Goal: Task Accomplishment & Management: Complete application form

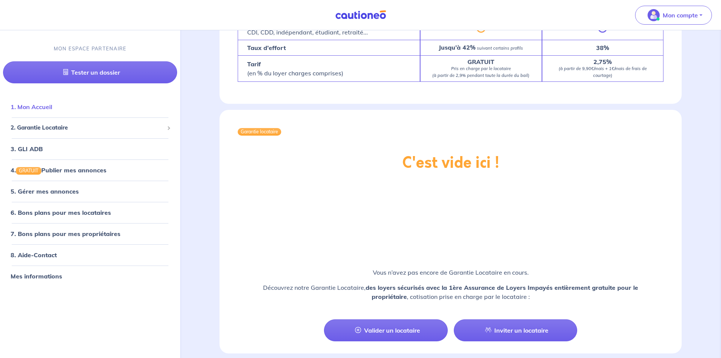
scroll to position [379, 0]
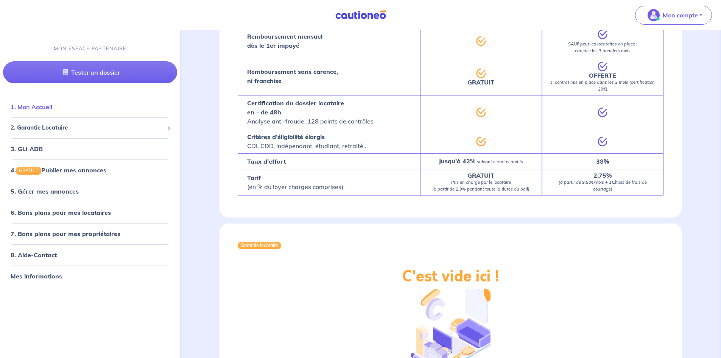
click at [37, 109] on link "1. Mon Accueil" at bounding box center [32, 107] width 42 height 8
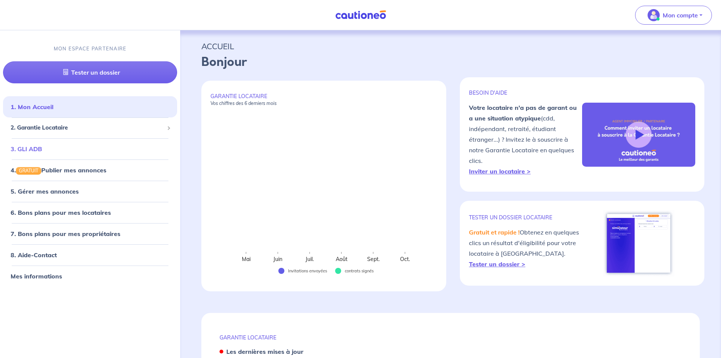
select select "FR"
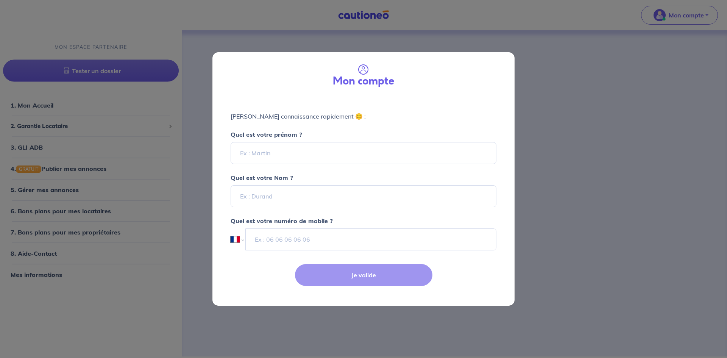
click at [637, 95] on div "Mon compte Faisons connaissance rapidement 😊 : Quel est votre prénom ? Quel est…" at bounding box center [363, 179] width 727 height 358
click at [261, 316] on div "Mon compte Faisons connaissance rapidement 😊 : Quel est votre prénom ? Quel est…" at bounding box center [363, 179] width 727 height 358
click at [646, 28] on div "Mon compte Faisons connaissance rapidement 😊 : Quel est votre prénom ? Quel est…" at bounding box center [363, 179] width 727 height 358
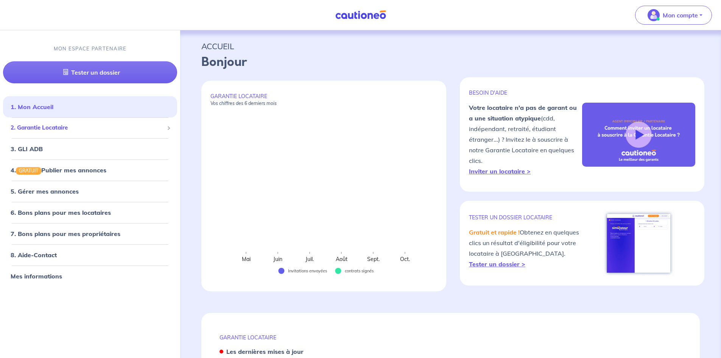
select select "FR"
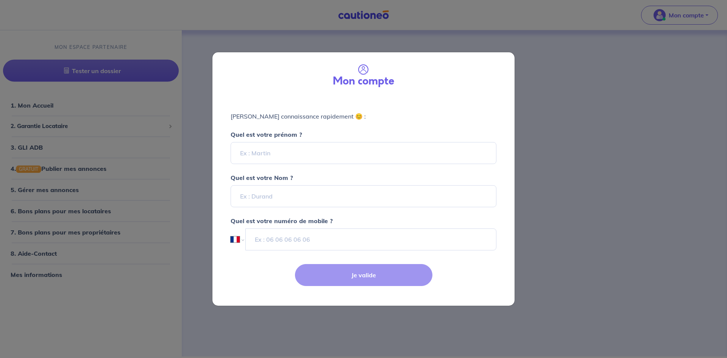
click at [73, 130] on div "Mon compte Faisons connaissance rapidement 😊 : Quel est votre prénom ? Quel est…" at bounding box center [363, 179] width 727 height 358
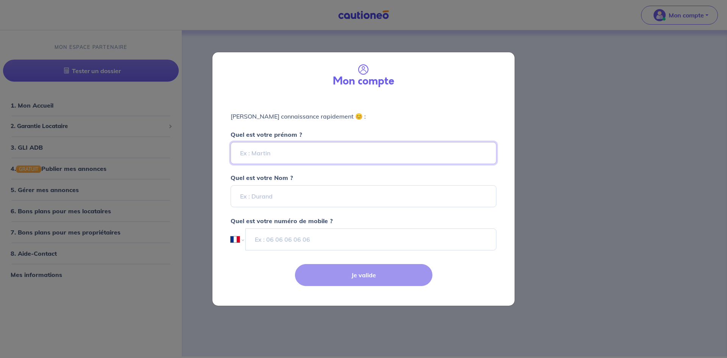
click at [261, 156] on input "Quel est votre prénom ?" at bounding box center [364, 153] width 266 height 22
type input "Sara"
click at [274, 194] on input "Quel est votre Nom ?" at bounding box center [364, 196] width 266 height 22
type input "ANNANE"
click at [281, 238] on input "tel" at bounding box center [370, 239] width 251 height 22
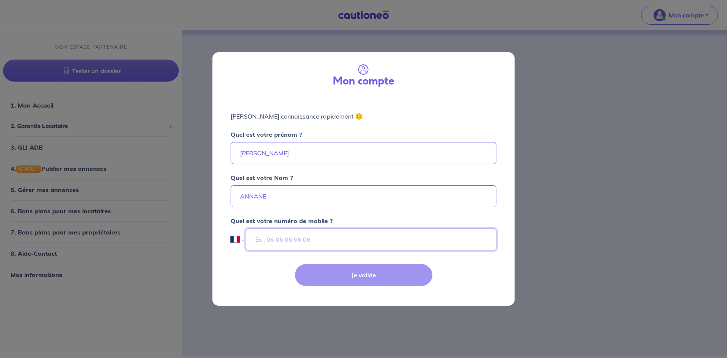
type input "06 43 45 28 03"
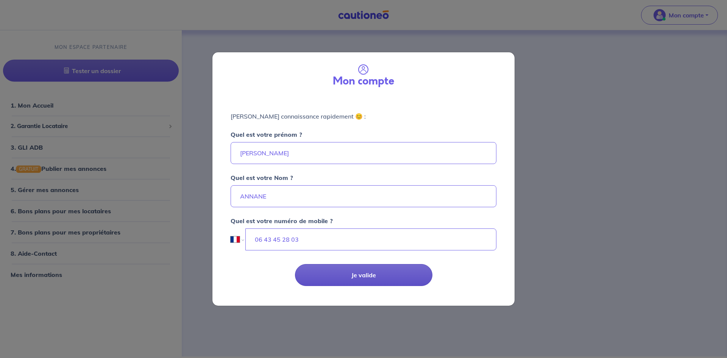
click at [367, 275] on button "Je valide" at bounding box center [363, 275] width 137 height 22
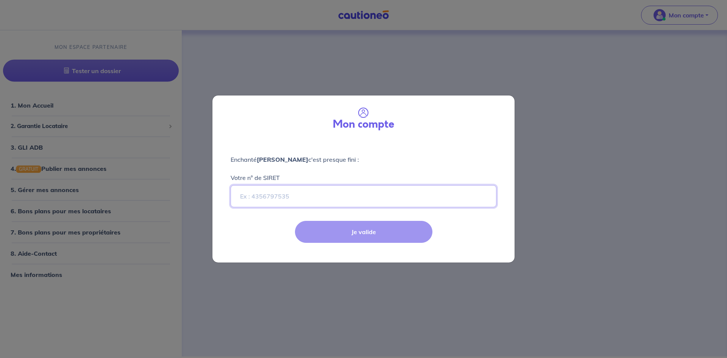
click at [309, 203] on input "Votre n° de SIRET" at bounding box center [364, 196] width 266 height 22
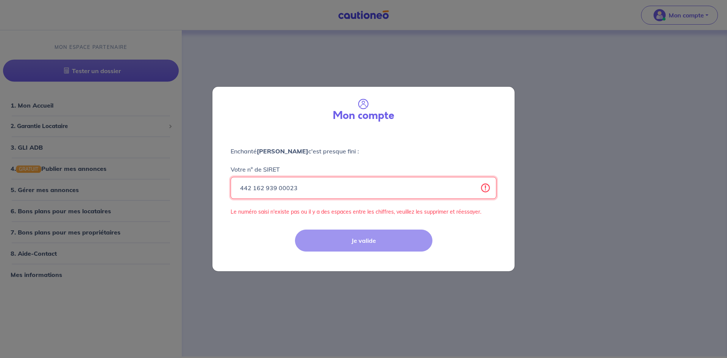
click at [266, 186] on input "442 162 939 00023" at bounding box center [364, 188] width 266 height 22
click at [278, 187] on input "442162 939 00023" at bounding box center [364, 188] width 266 height 22
click at [287, 187] on input "442162939 00023" at bounding box center [364, 188] width 266 height 22
click at [335, 240] on div "Je valide" at bounding box center [363, 246] width 311 height 49
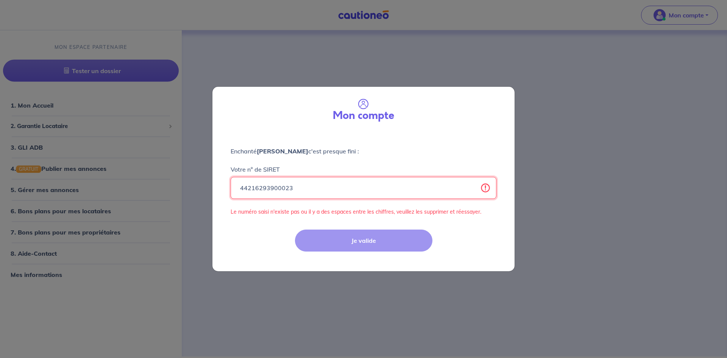
click at [253, 187] on input "44216293900023" at bounding box center [364, 188] width 266 height 22
type input "44216293900023"
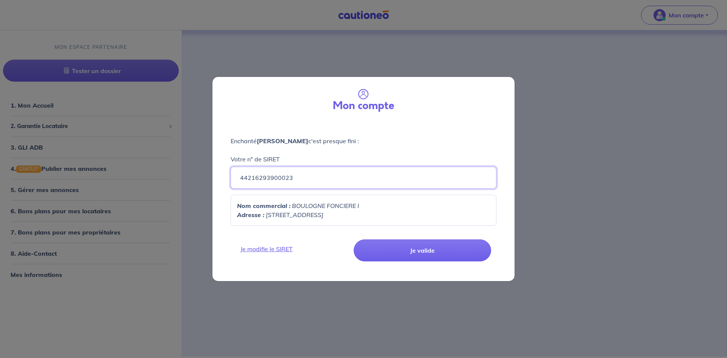
drag, startPoint x: 305, startPoint y: 177, endPoint x: 122, endPoint y: 177, distance: 182.8
click at [122, 177] on div "Mon compte Enchanté Sara ANNANE c'est presque fini : Votre n° de SIRET 44216293…" at bounding box center [363, 179] width 727 height 358
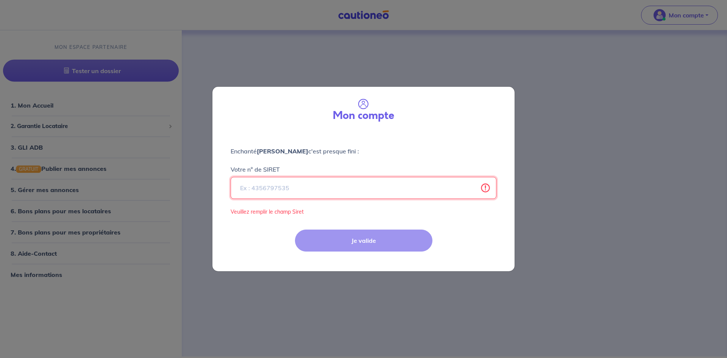
click at [255, 185] on input "Votre n° de SIRET" at bounding box center [364, 188] width 266 height 22
paste input "530 558 352"
click at [252, 187] on input "530 558 352" at bounding box center [364, 188] width 266 height 22
click at [264, 188] on input "530558 352" at bounding box center [364, 188] width 266 height 22
click at [335, 237] on div "Je valide" at bounding box center [363, 246] width 311 height 49
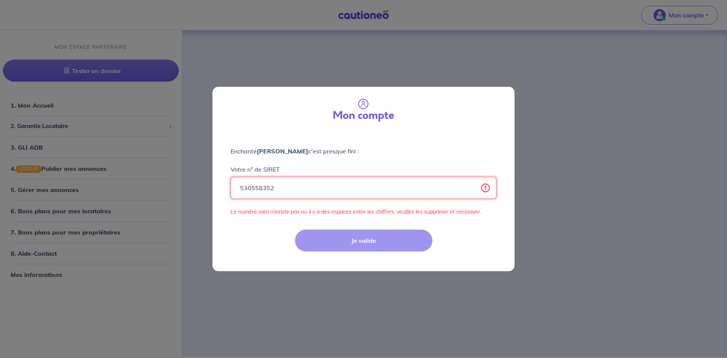
click at [240, 186] on input "530558352" at bounding box center [364, 188] width 266 height 22
type input "00000530558352"
click at [330, 240] on div "Je valide" at bounding box center [363, 246] width 311 height 49
click at [490, 190] on input "00000530558352" at bounding box center [364, 188] width 266 height 22
click at [487, 189] on input "00000530558352" at bounding box center [364, 188] width 266 height 22
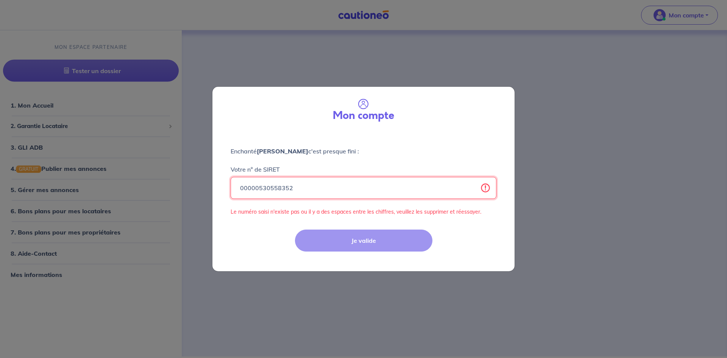
drag, startPoint x: 321, startPoint y: 190, endPoint x: 170, endPoint y: 190, distance: 151.0
click at [170, 190] on div "Mon compte Enchanté Sara ANNANE c'est presque fini : Votre n° de SIRET 00000530…" at bounding box center [363, 179] width 727 height 358
paste input "530 558 352 00031"
click at [253, 187] on input "530 558 352 00031" at bounding box center [364, 188] width 266 height 22
click at [265, 187] on input "530558 352 00031" at bounding box center [364, 188] width 266 height 22
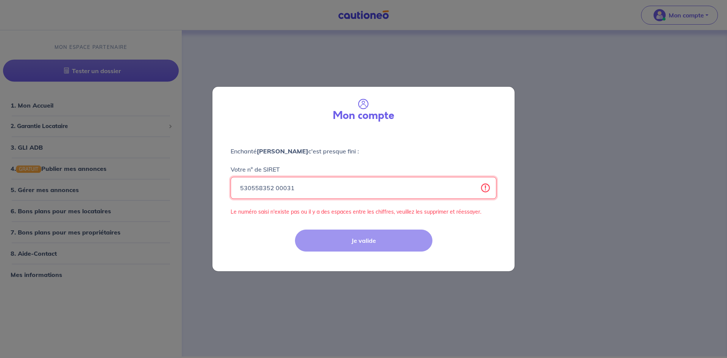
click at [274, 189] on input "530558352 00031" at bounding box center [364, 188] width 266 height 22
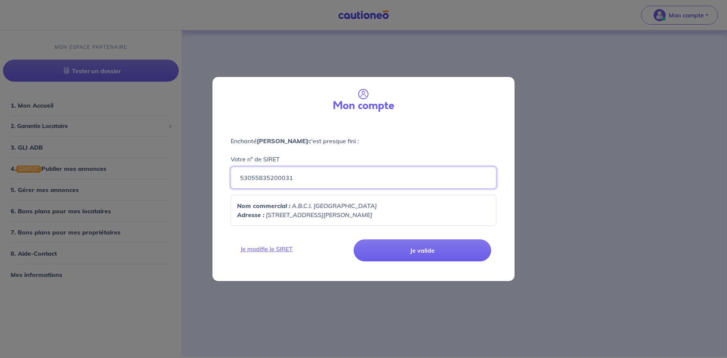
type input "53055835200031"
click at [324, 201] on p "Nom commercial : A.B.C.I. THIAIS" at bounding box center [363, 205] width 253 height 9
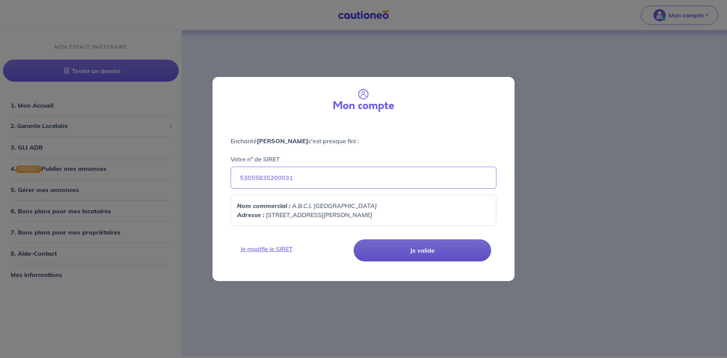
click at [419, 252] on button "Je valide" at bounding box center [422, 250] width 137 height 22
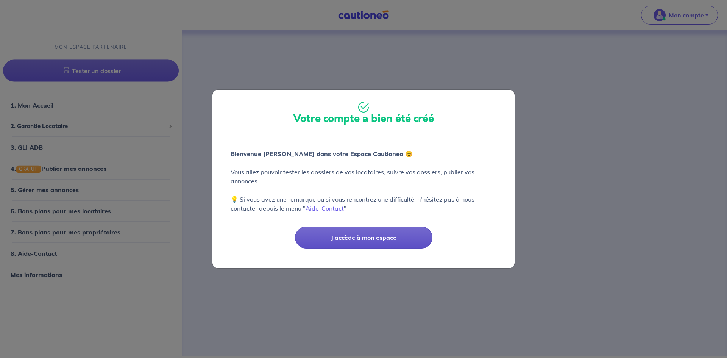
click at [385, 242] on button "J'accède à mon espace" at bounding box center [363, 237] width 137 height 22
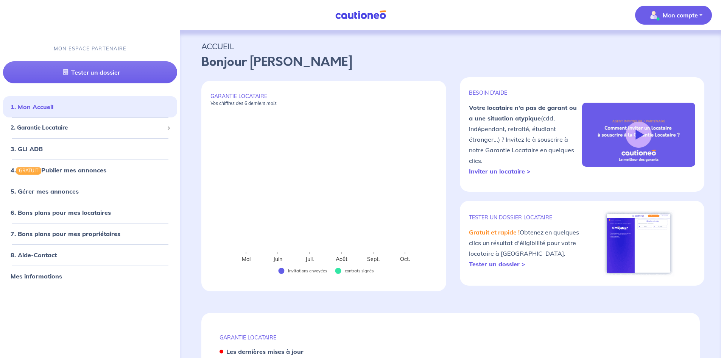
click at [681, 19] on p "Mon compte" at bounding box center [680, 15] width 35 height 9
click at [670, 49] on link "Mes informations" at bounding box center [666, 47] width 61 height 12
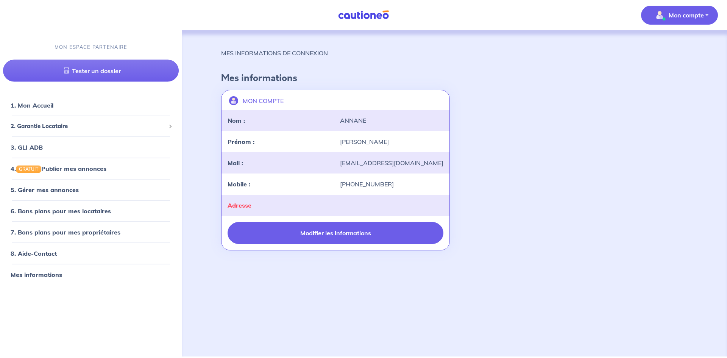
click at [327, 234] on button "Modifier les informations" at bounding box center [335, 233] width 216 height 22
select select "FR"
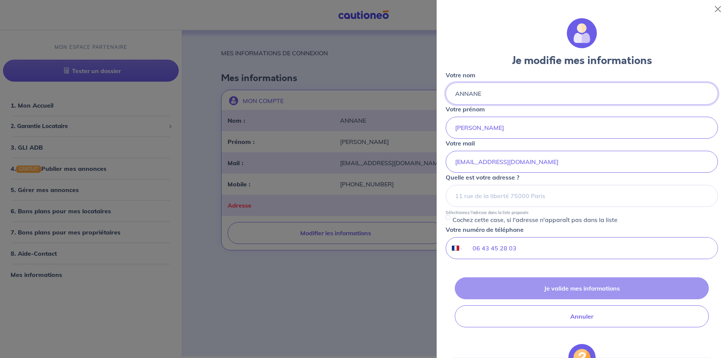
drag, startPoint x: 488, startPoint y: 95, endPoint x: 382, endPoint y: 85, distance: 106.4
click at [382, 85] on body "Mon compte MON ESPACE PARTENAIRE Tester un dossier 1. Mon Accueil 2. Garantie L…" at bounding box center [363, 178] width 727 height 356
type input "BOUZIDI"
click at [481, 129] on input "Sara" at bounding box center [582, 128] width 272 height 22
type input "Said-Foued"
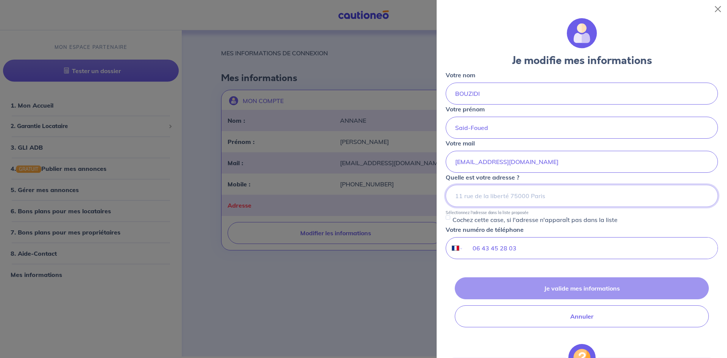
click at [495, 203] on input at bounding box center [582, 196] width 272 height 22
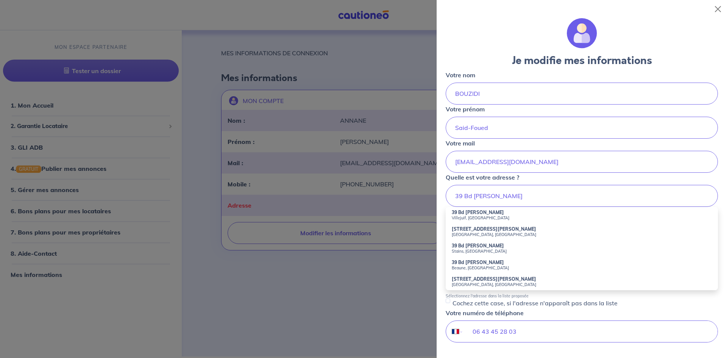
click at [488, 219] on small "Villejuif, France" at bounding box center [582, 217] width 260 height 5
type input "39 Bd Maxime Gorki, Villejuif, France"
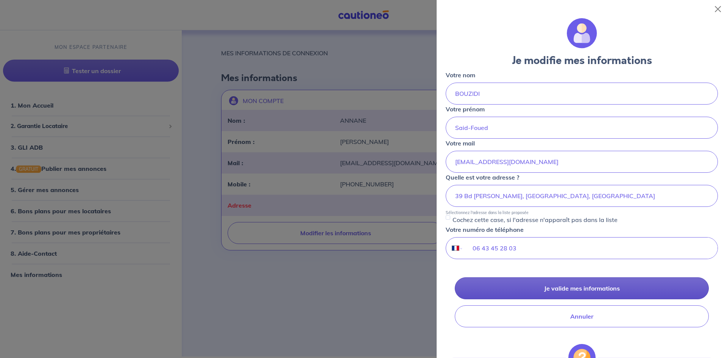
click at [548, 291] on button "Je valide mes informations" at bounding box center [582, 288] width 254 height 22
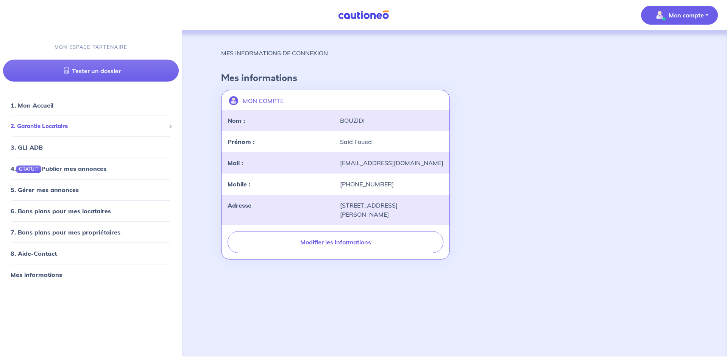
click at [65, 132] on div "2. Garantie Locataire" at bounding box center [91, 126] width 176 height 15
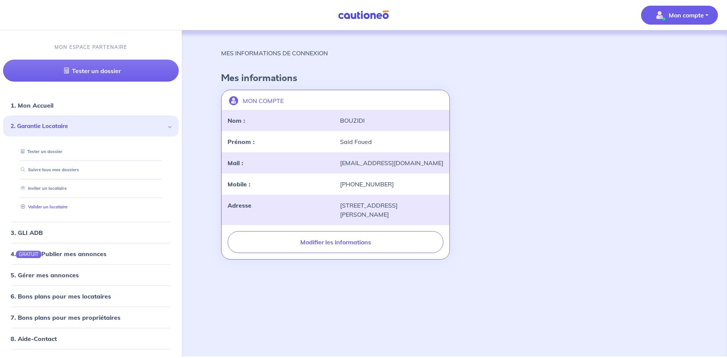
click at [30, 207] on link "Valider un locataire" at bounding box center [43, 206] width 50 height 5
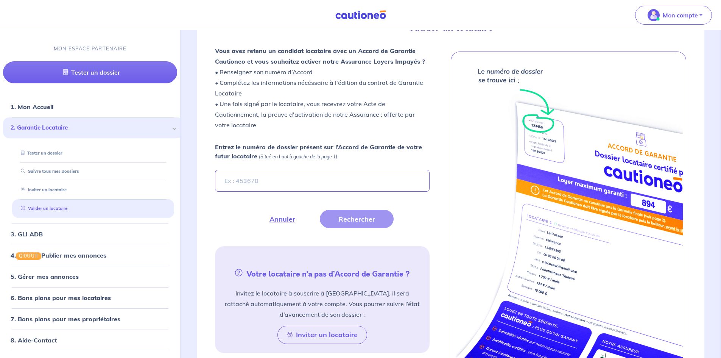
scroll to position [204, 0]
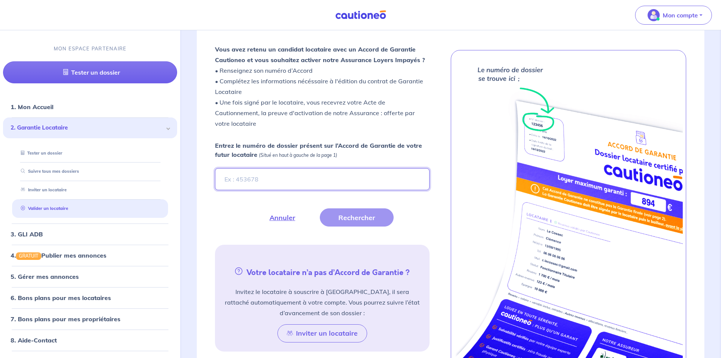
click at [238, 181] on input "Entrez le numéro de dossier présent sur l’Accord de Garantie de votre futur loc…" at bounding box center [322, 179] width 214 height 22
click at [233, 180] on input "wgvIWI" at bounding box center [322, 179] width 214 height 22
click at [344, 215] on button "Rechercher" at bounding box center [357, 217] width 74 height 18
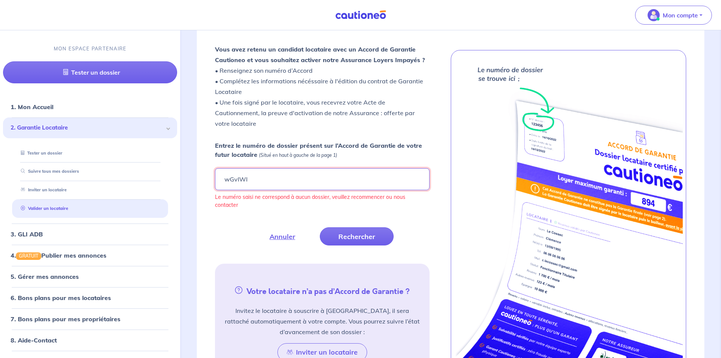
click at [282, 182] on input "wGvIWI" at bounding box center [322, 179] width 214 height 22
click at [230, 180] on input "wGvIWI" at bounding box center [322, 179] width 214 height 22
type input "WGvIWI"
click at [366, 233] on button "Rechercher" at bounding box center [357, 236] width 74 height 18
click at [271, 185] on input "WGvIWI" at bounding box center [322, 179] width 214 height 22
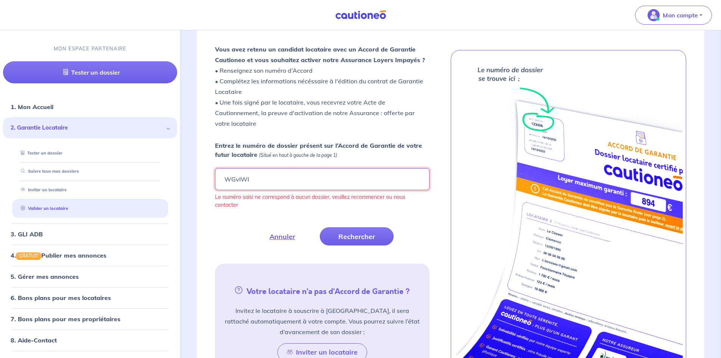
drag, startPoint x: 272, startPoint y: 182, endPoint x: 168, endPoint y: 177, distance: 103.8
click at [168, 177] on div "Mon compte MON ESPACE PARTENAIRE Tester un dossier 1. Mon Accueil 2. Garantie L…" at bounding box center [360, 122] width 721 height 653
type input "WGvIWI"
click at [365, 242] on button "Rechercher" at bounding box center [357, 236] width 74 height 18
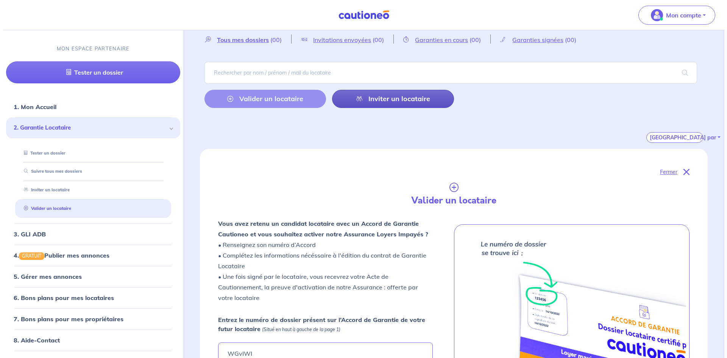
scroll to position [0, 0]
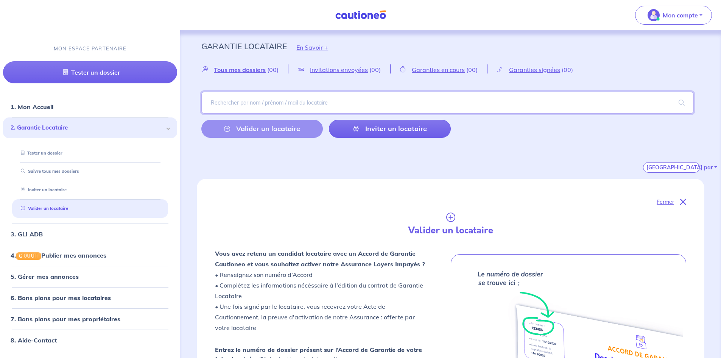
click at [266, 95] on input "search" at bounding box center [447, 103] width 492 height 22
type input "MONCALEANO"
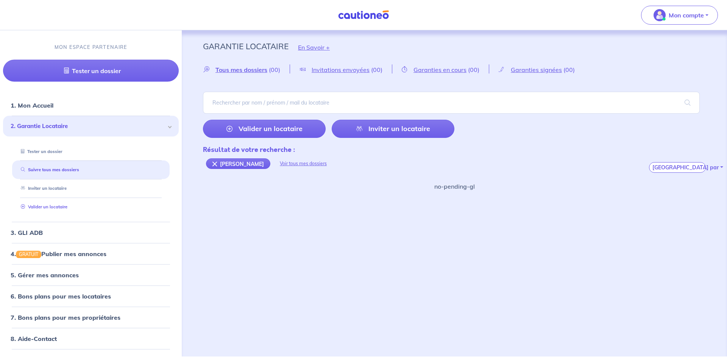
click at [67, 208] on link "Valider un locataire" at bounding box center [43, 206] width 50 height 5
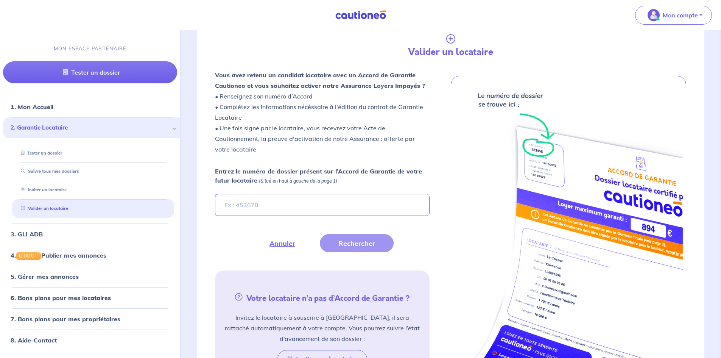
scroll to position [204, 0]
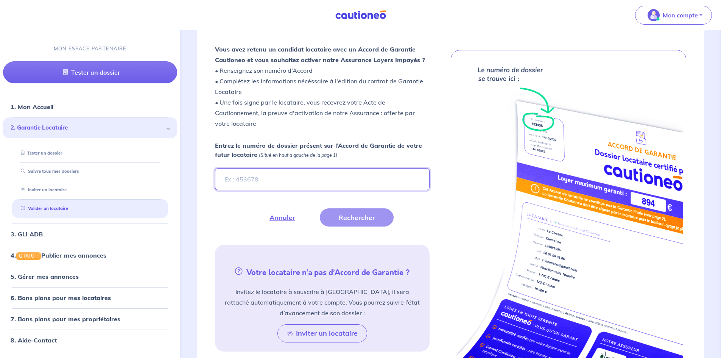
click at [228, 184] on input "Entrez le numéro de dossier présent sur l’Accord de Garantie de votre futur loc…" at bounding box center [322, 179] width 214 height 22
type input "w"
type input "WGvIWI"
click at [352, 213] on button "Rechercher" at bounding box center [357, 217] width 74 height 18
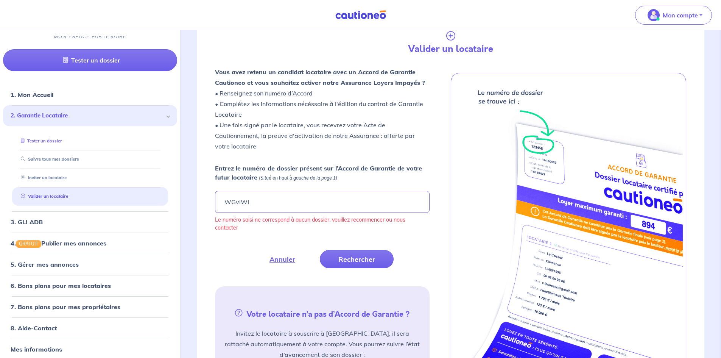
scroll to position [17, 0]
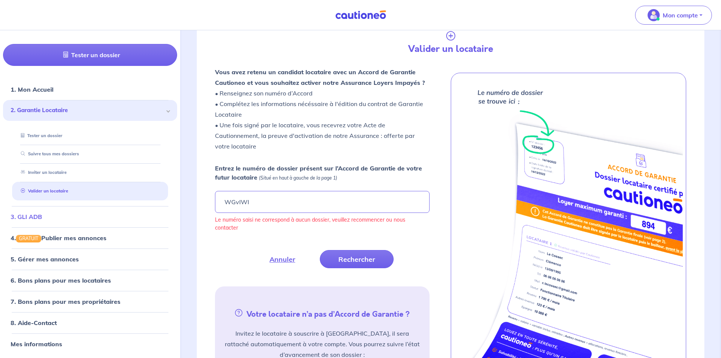
click at [42, 215] on link "3. GLI ADB" at bounding box center [26, 216] width 31 height 8
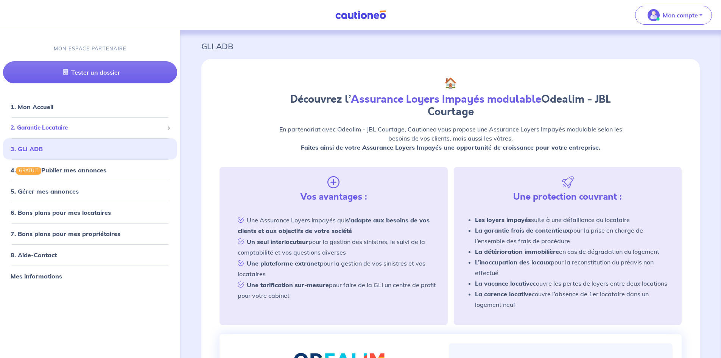
click at [58, 133] on div "2. Garantie Locataire" at bounding box center [90, 127] width 174 height 15
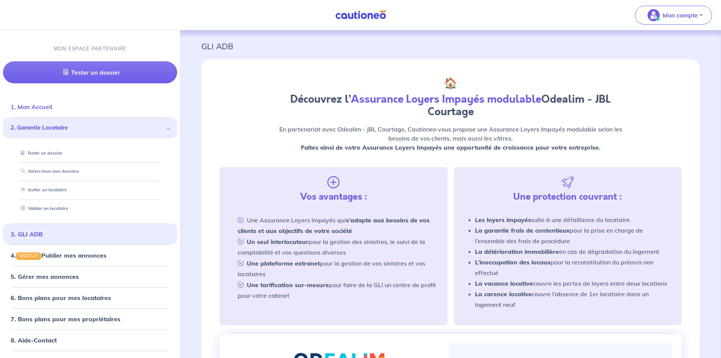
click at [52, 111] on link "1. Mon Accueil" at bounding box center [32, 107] width 42 height 8
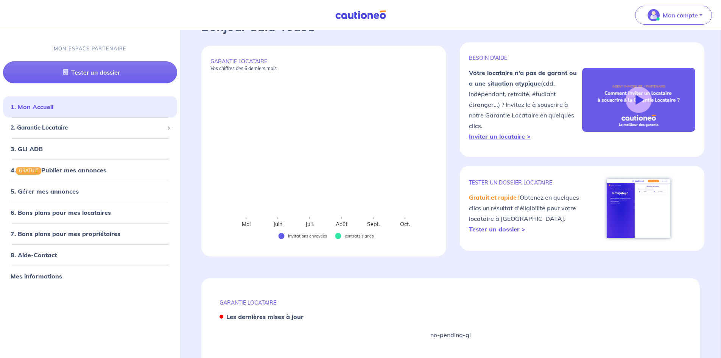
scroll to position [68, 0]
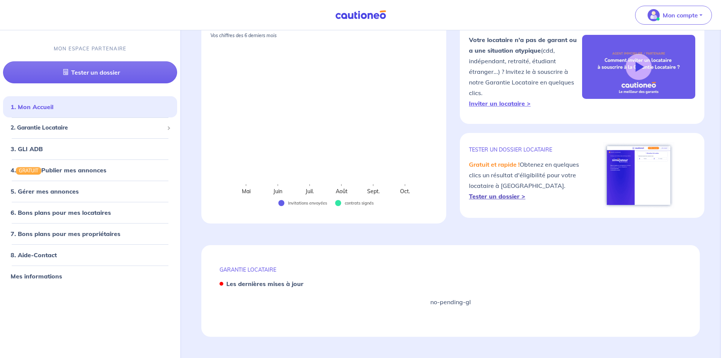
click at [493, 198] on strong "Tester un dossier >" at bounding box center [497, 196] width 56 height 8
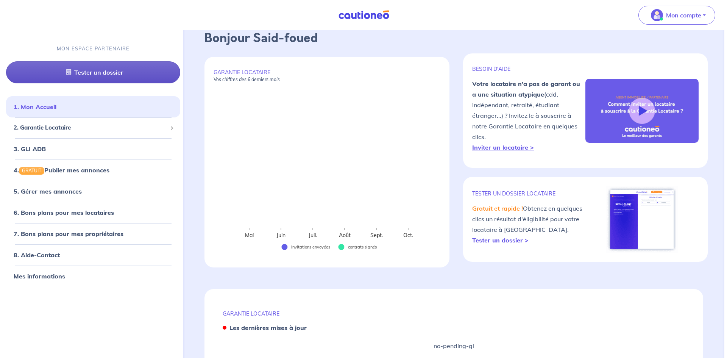
scroll to position [0, 0]
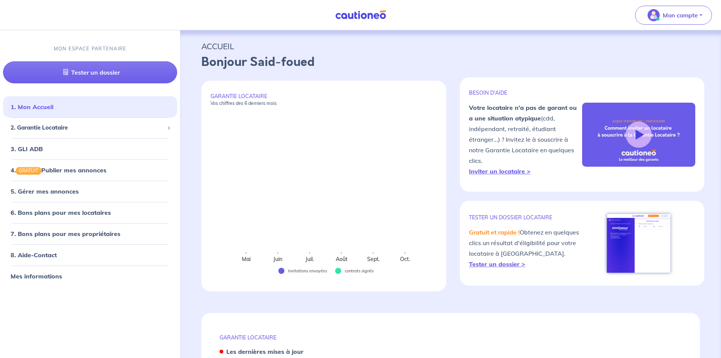
click at [271, 70] on p "Bonjour Said-foued" at bounding box center [450, 62] width 498 height 18
click at [219, 46] on p "ACCUEIL" at bounding box center [450, 46] width 498 height 14
click at [46, 126] on span "2. Garantie Locataire" at bounding box center [87, 127] width 153 height 9
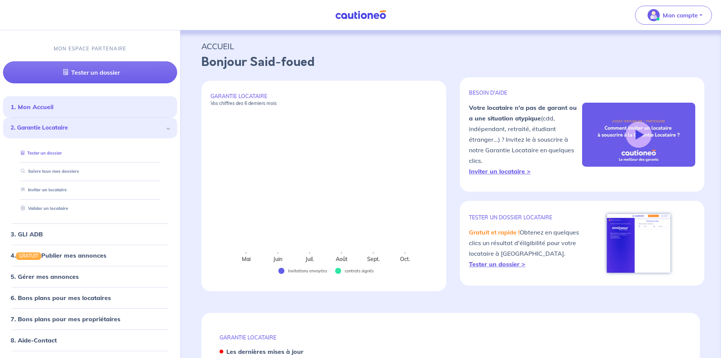
click at [55, 154] on link "Tester un dossier" at bounding box center [40, 152] width 44 height 5
click at [52, 106] on link "1. Mon Accueil" at bounding box center [32, 107] width 42 height 8
click at [41, 174] on link "Suivre tous mes dossiers" at bounding box center [48, 170] width 61 height 5
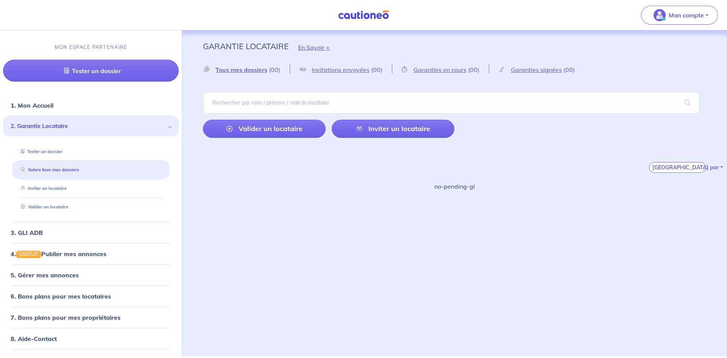
click at [365, 19] on img at bounding box center [363, 14] width 57 height 9
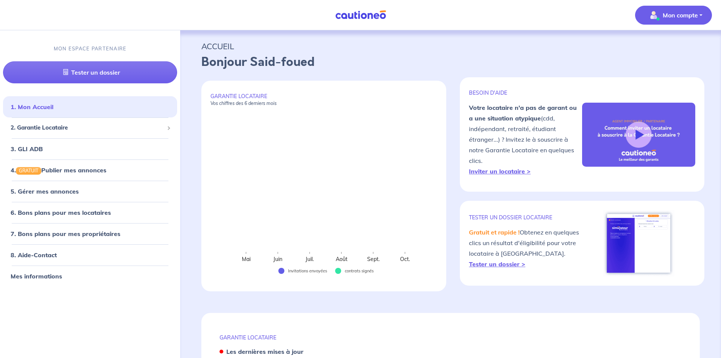
click at [689, 12] on p "Mon compte" at bounding box center [680, 15] width 35 height 9
click at [672, 48] on link "Mes informations" at bounding box center [666, 47] width 61 height 12
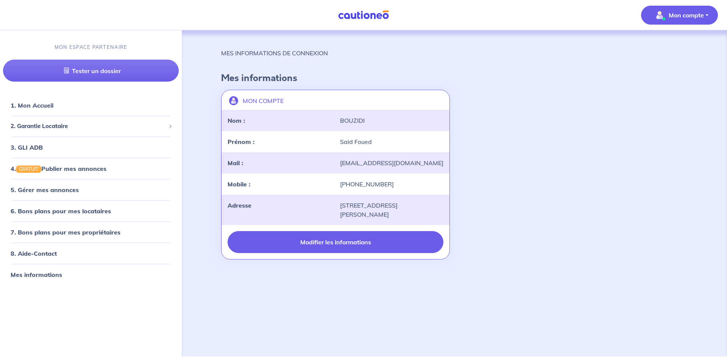
click at [352, 238] on button "Modifier les informations" at bounding box center [335, 242] width 216 height 22
select select "FR"
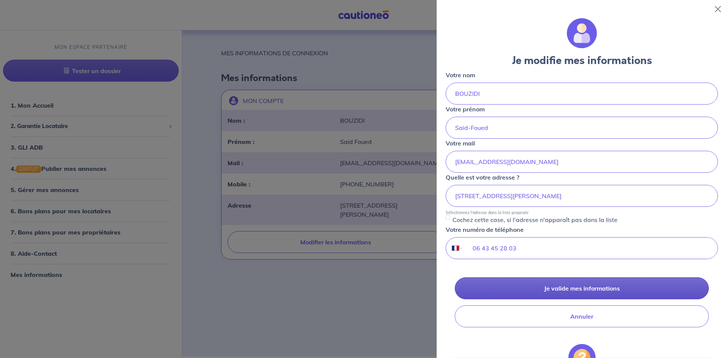
click at [568, 287] on button "Je valide mes informations" at bounding box center [582, 288] width 254 height 22
